Goal: Navigation & Orientation: Find specific page/section

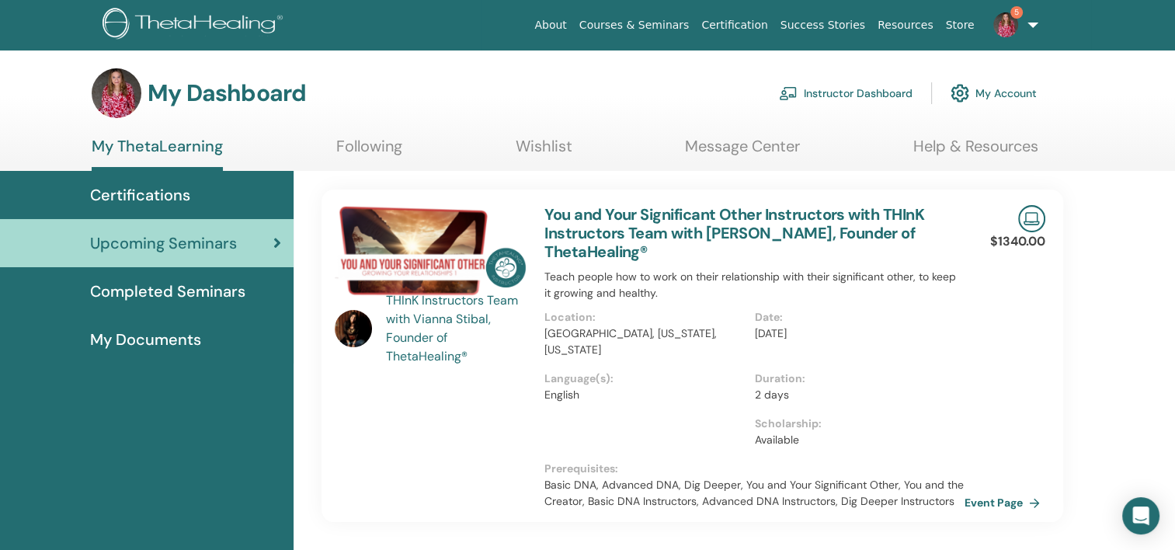
drag, startPoint x: 0, startPoint y: 0, endPoint x: 1003, endPoint y: 17, distance: 1003.1
click at [1003, 17] on img at bounding box center [1005, 24] width 25 height 25
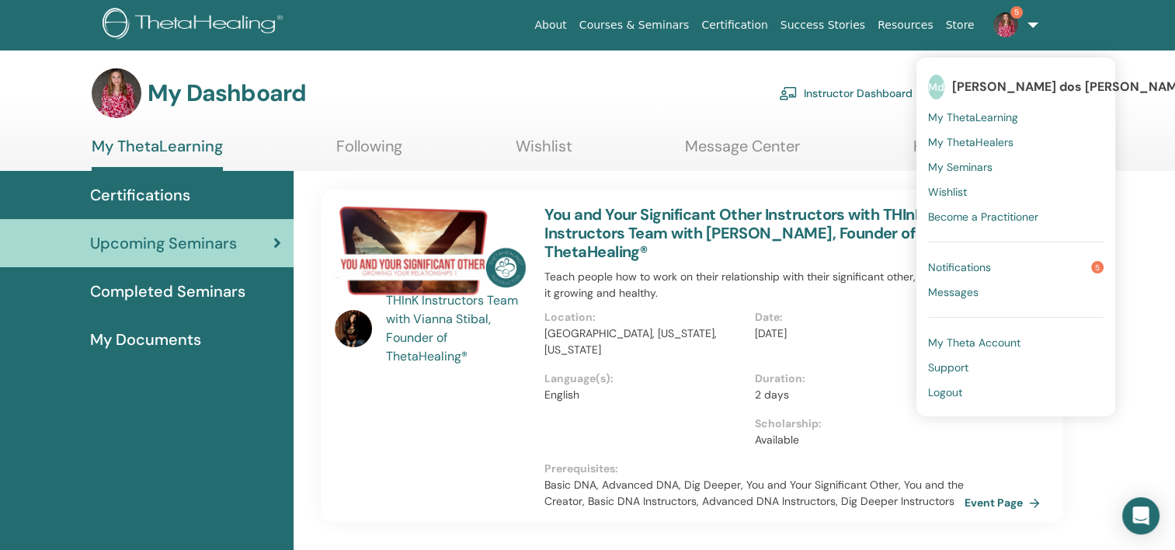
click at [1008, 273] on link "Notifications 5" at bounding box center [1015, 267] width 175 height 25
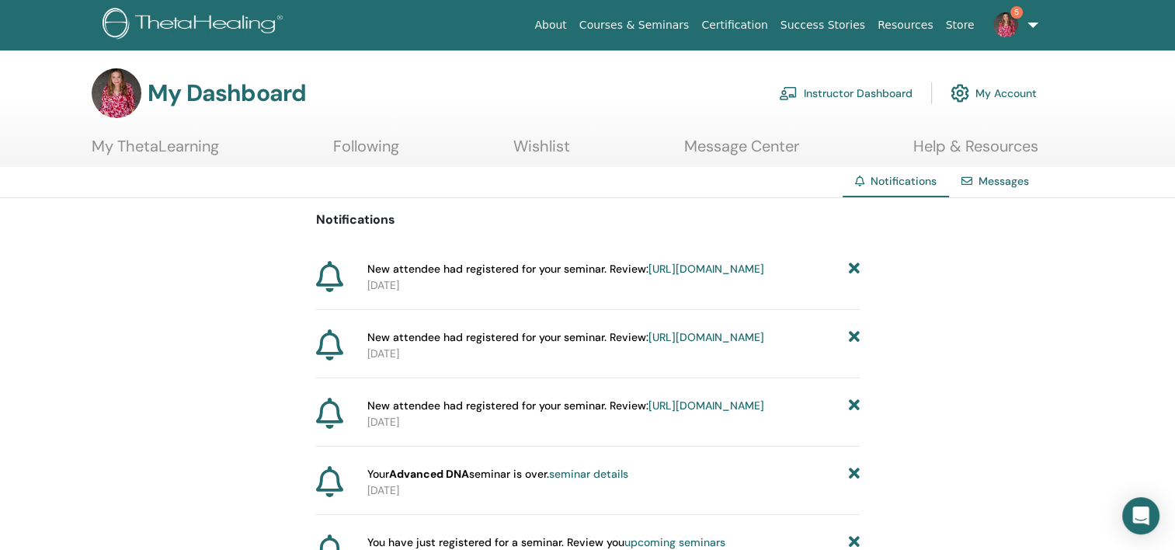
click at [995, 174] on link "Messages" at bounding box center [1003, 181] width 50 height 14
